Goal: Navigation & Orientation: Find specific page/section

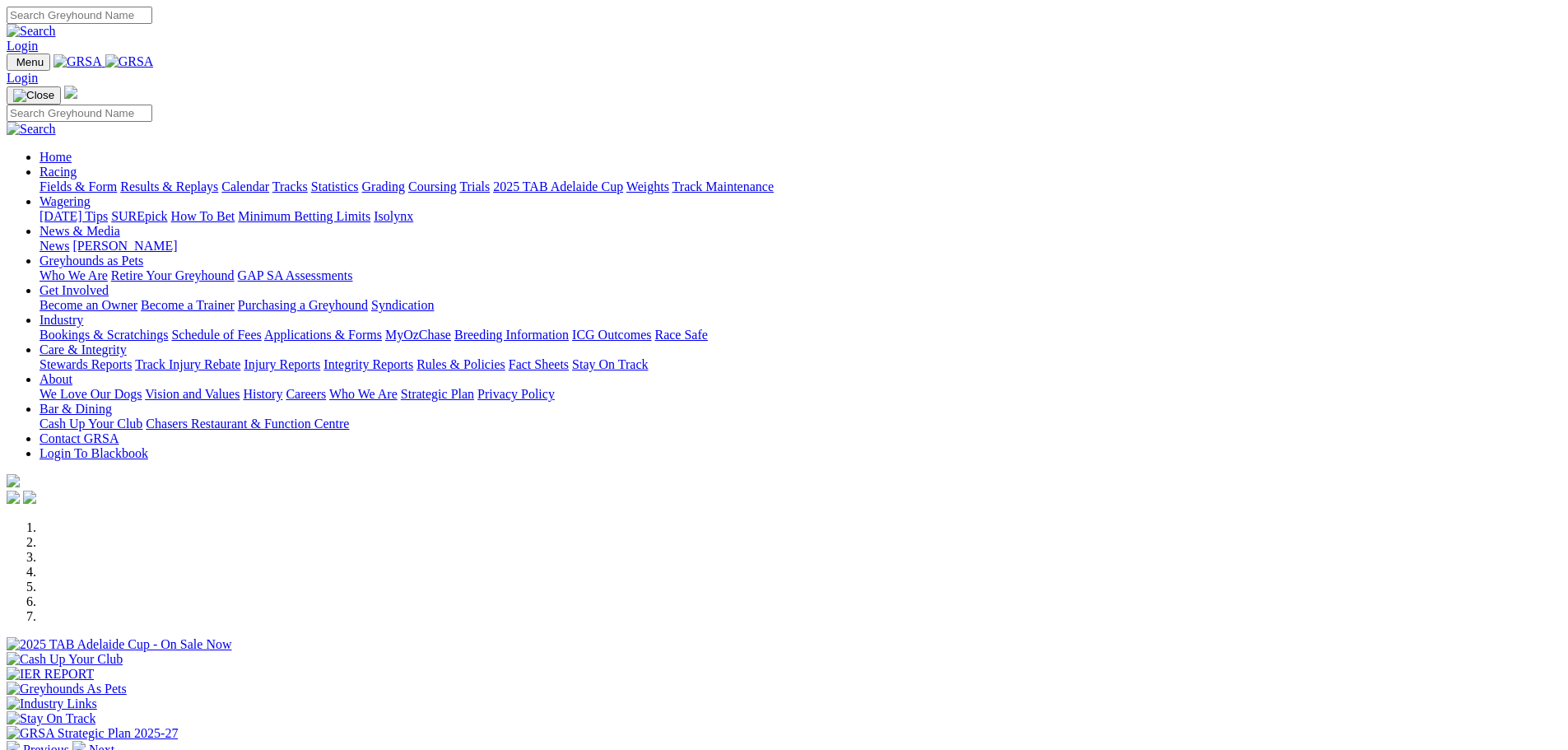
click at [77, 165] on link "Racing" at bounding box center [58, 171] width 37 height 14
click at [270, 180] on link "Calendar" at bounding box center [246, 186] width 48 height 14
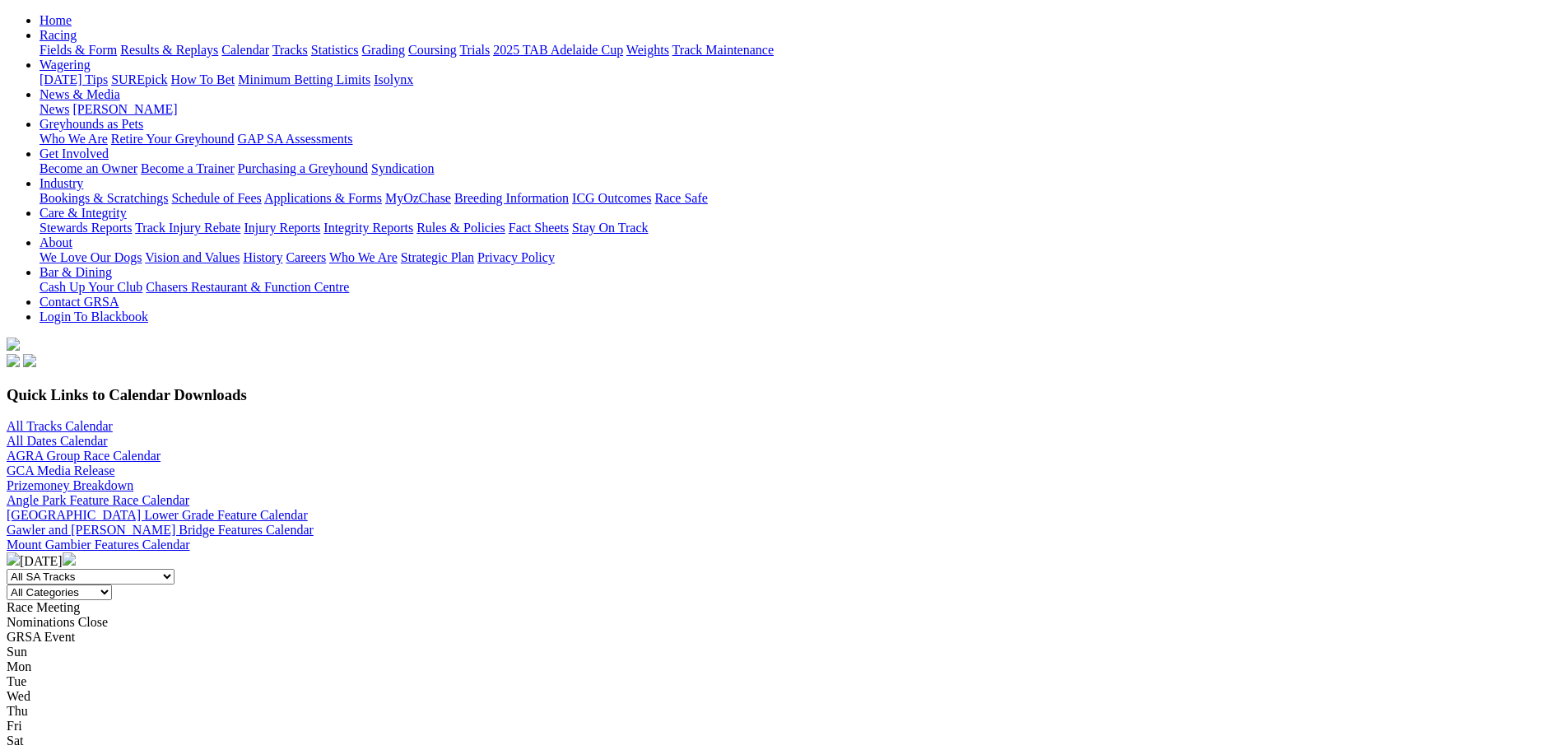
scroll to position [165, 0]
click at [76, 554] on img at bounding box center [69, 560] width 13 height 13
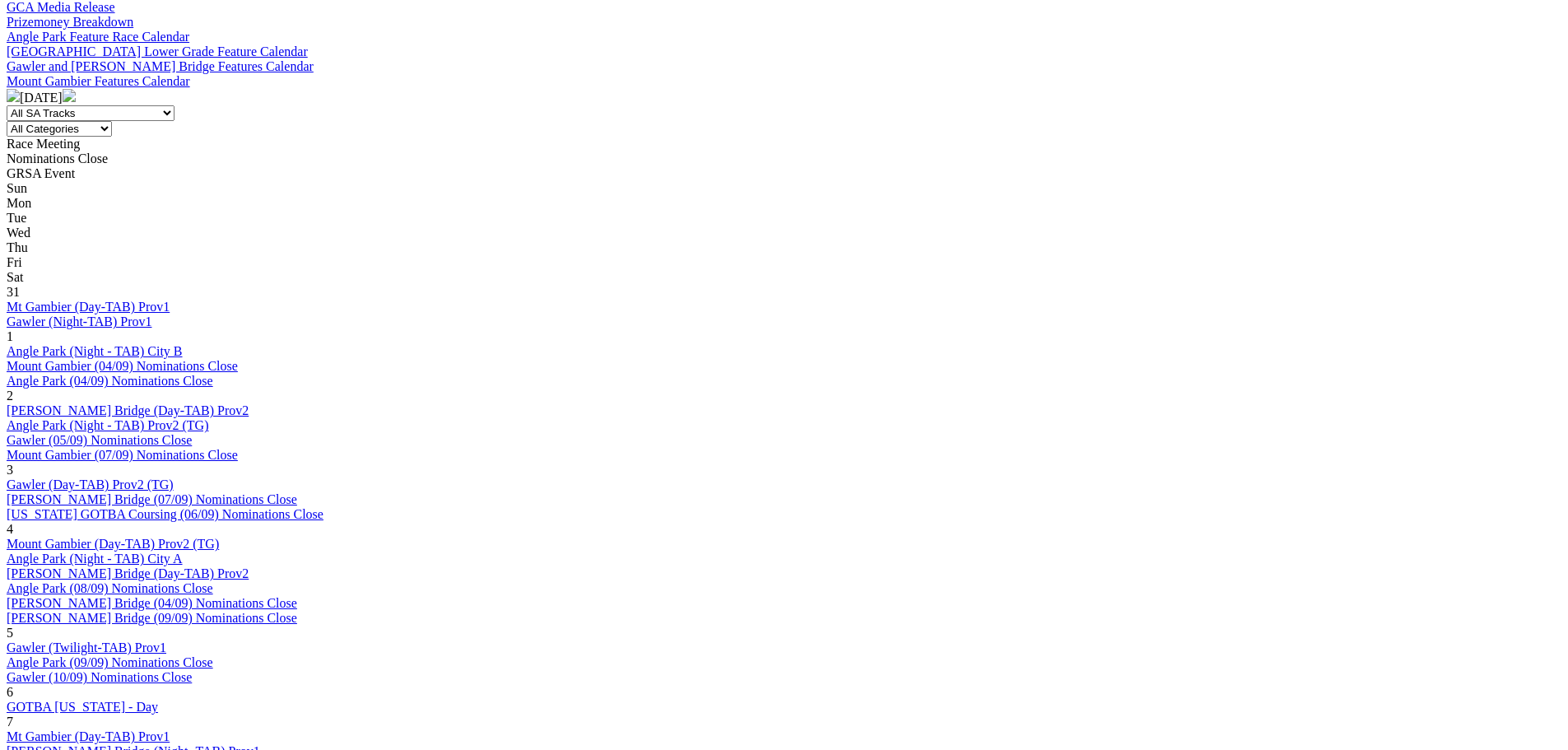
scroll to position [659, 0]
